Goal: Information Seeking & Learning: Learn about a topic

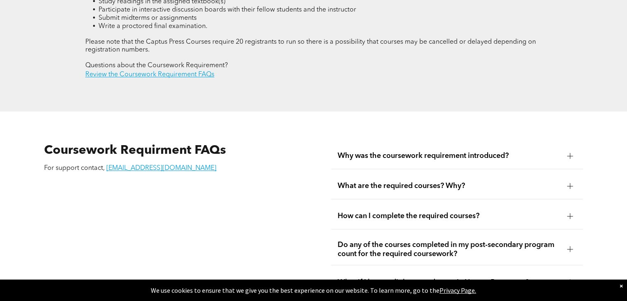
scroll to position [1324, 0]
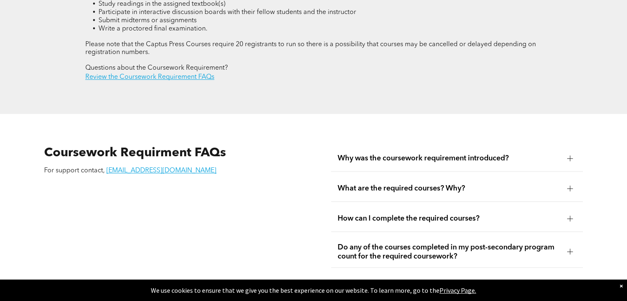
drag, startPoint x: 633, startPoint y: 14, endPoint x: 633, endPoint y: 215, distance: 201.3
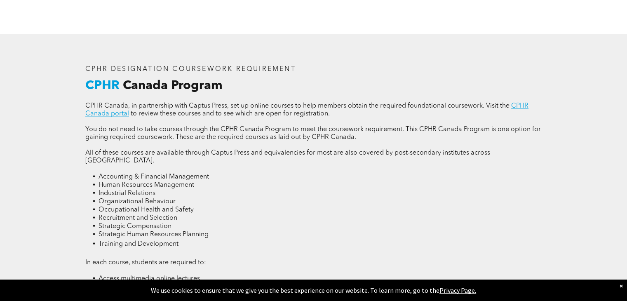
scroll to position [1038, 0]
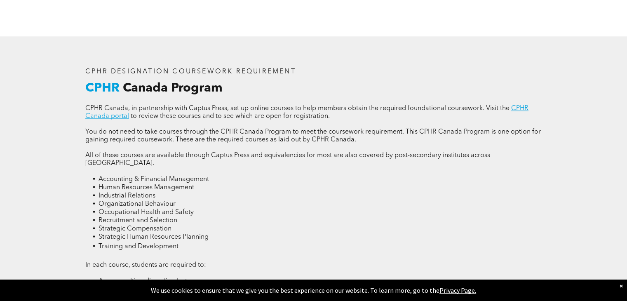
click at [514, 95] on div "CPHR DESIGNATION COURSEWORK REQUIREMENT CPHR Canada Program CPHR Canada, in par…" at bounding box center [314, 217] width 470 height 313
click at [516, 105] on link "CPHR Canada portal" at bounding box center [306, 112] width 443 height 14
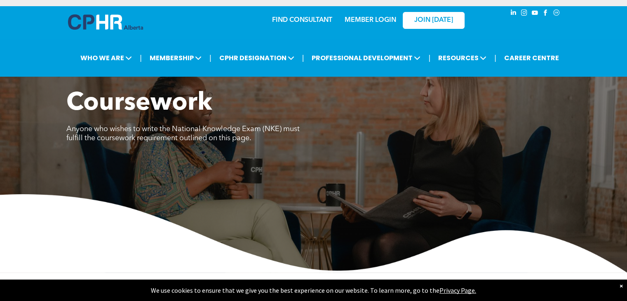
scroll to position [0, 0]
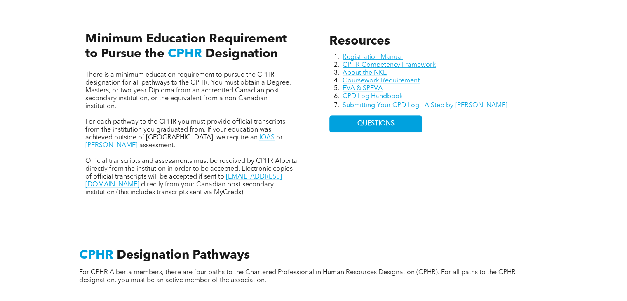
scroll to position [367, 0]
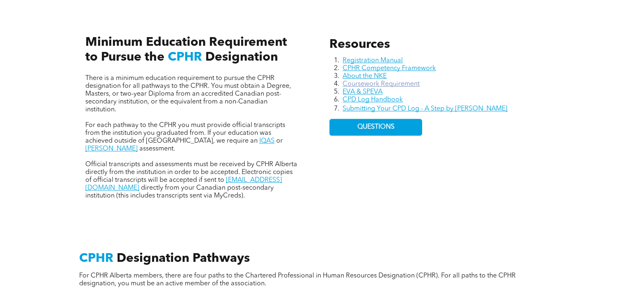
click at [396, 81] on link "Coursework Requirement" at bounding box center [381, 84] width 77 height 7
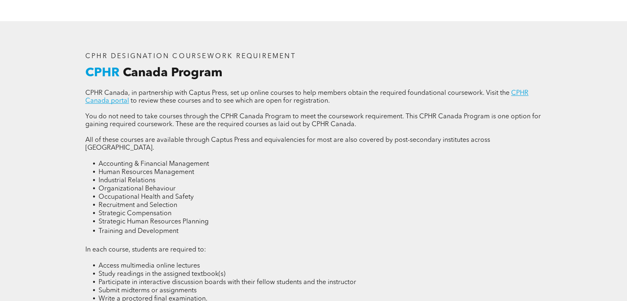
scroll to position [1041, 0]
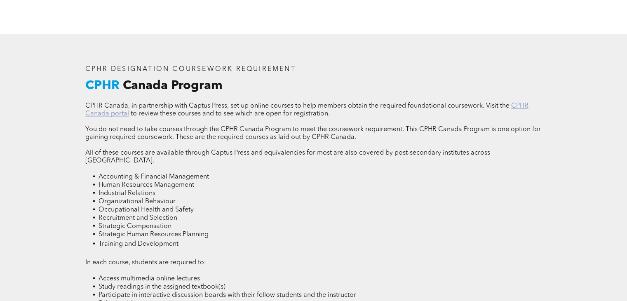
click at [520, 103] on link "CPHR Canada portal" at bounding box center [306, 110] width 443 height 14
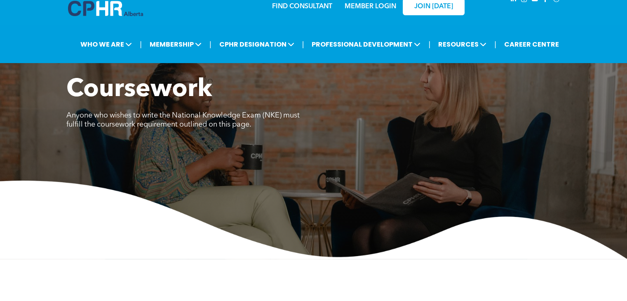
scroll to position [12, 0]
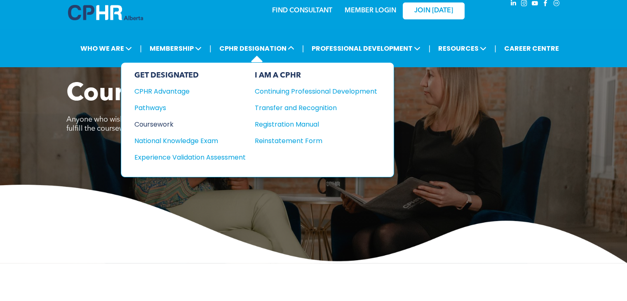
click at [165, 120] on div "Coursework" at bounding box center [184, 124] width 100 height 10
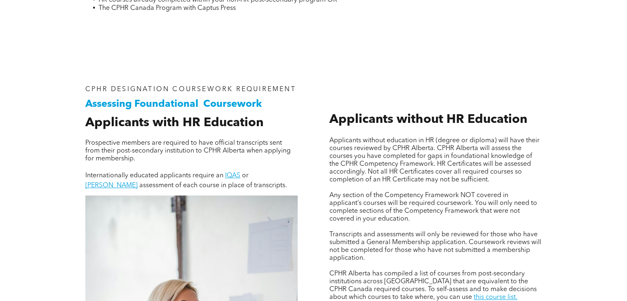
scroll to position [506, 0]
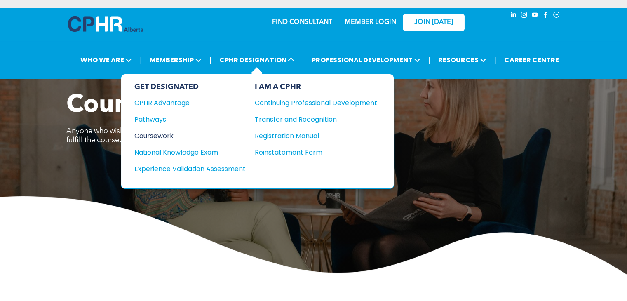
click at [150, 133] on div "Coursework" at bounding box center [184, 136] width 100 height 10
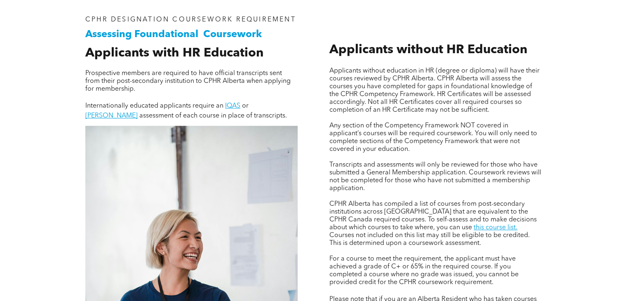
scroll to position [586, 0]
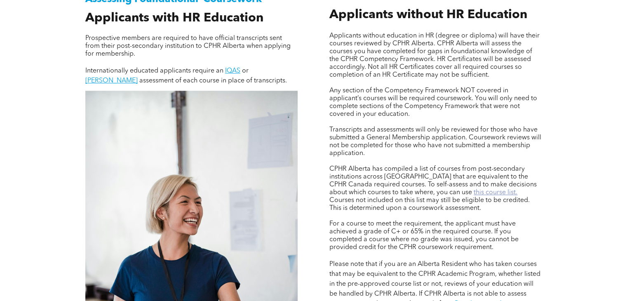
click at [474, 191] on link "this course list." at bounding box center [496, 192] width 44 height 7
click at [474, 192] on link "this course list." at bounding box center [496, 192] width 44 height 7
